Goal: Go to known website: Access a specific website the user already knows

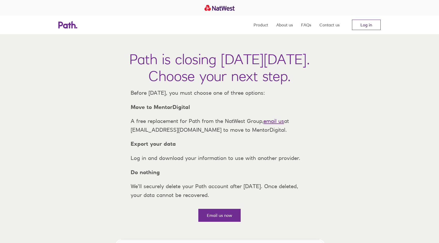
click at [360, 25] on link "Log in" at bounding box center [366, 25] width 29 height 10
